Goal: Information Seeking & Learning: Understand process/instructions

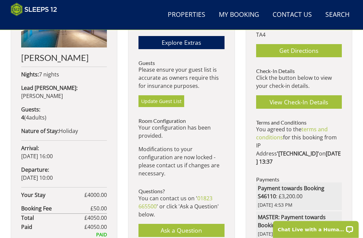
scroll to position [289, 0]
click at [318, 125] on link "terms and conditions" at bounding box center [292, 132] width 72 height 15
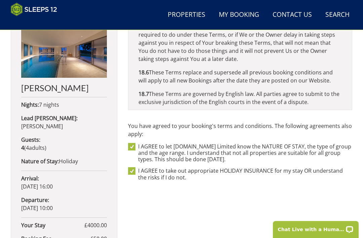
scroll to position [259, 0]
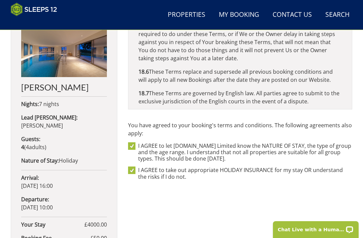
click at [255, 170] on label "I AGREE to take out appropriate HOLIDAY INSURANCE for my stay OR understand the…" at bounding box center [245, 173] width 214 height 13
click at [136, 170] on input "I AGREE to take out appropriate HOLIDAY INSURANCE for my stay OR understand the…" at bounding box center [131, 170] width 7 height 7
click at [135, 170] on input "I AGREE to take out appropriate HOLIDAY INSURANCE for my stay OR understand the…" at bounding box center [131, 170] width 7 height 7
checkbox input "true"
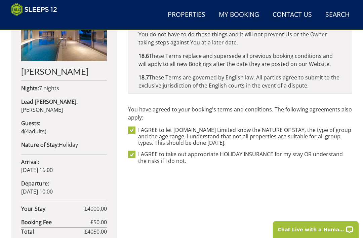
scroll to position [240, 0]
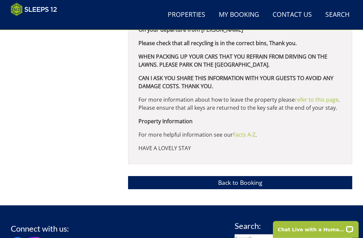
scroll to position [563, 0]
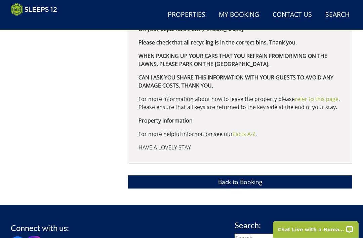
click at [250, 134] on link "Facts A-Z" at bounding box center [244, 134] width 23 height 7
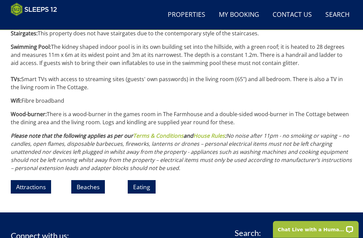
scroll to position [900, 0]
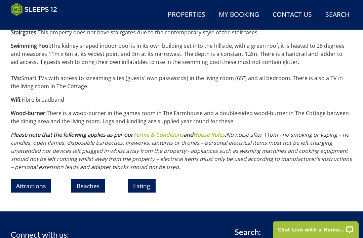
click at [222, 131] on link "House Rules" at bounding box center [209, 134] width 32 height 7
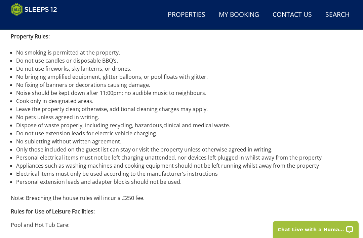
scroll to position [299, 0]
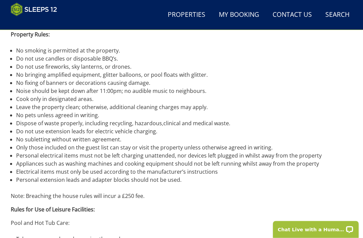
click at [327, 161] on li "Appliances such as washing machines and cooking equipment should not be left ru…" at bounding box center [184, 164] width 336 height 8
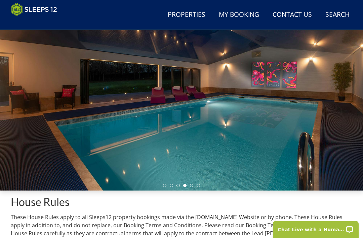
scroll to position [0, 0]
